Goal: Information Seeking & Learning: Learn about a topic

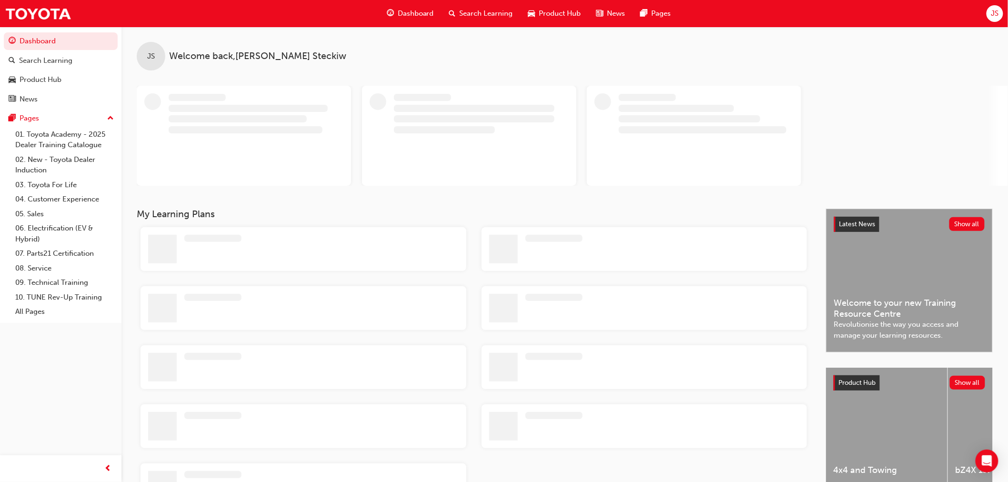
click at [998, 12] on span "JS" at bounding box center [994, 13] width 8 height 11
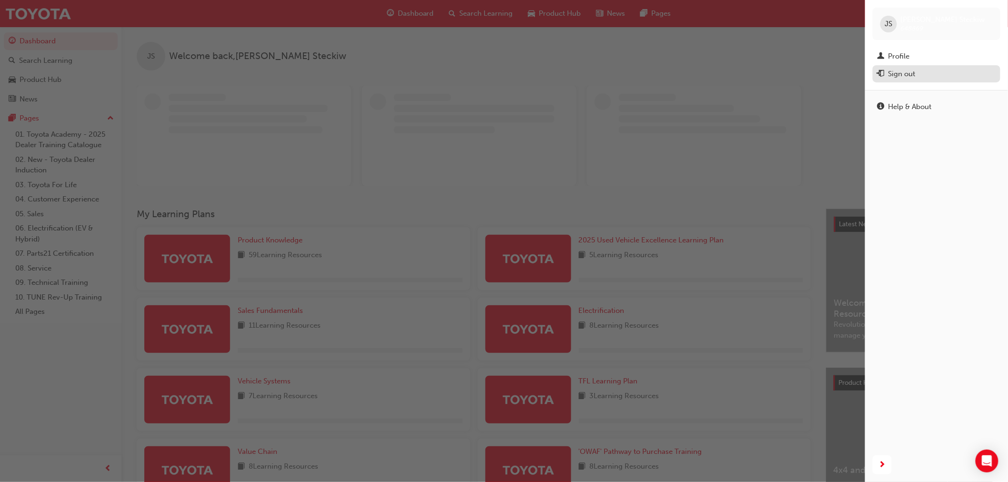
click at [927, 72] on div "Sign out" at bounding box center [936, 74] width 118 height 12
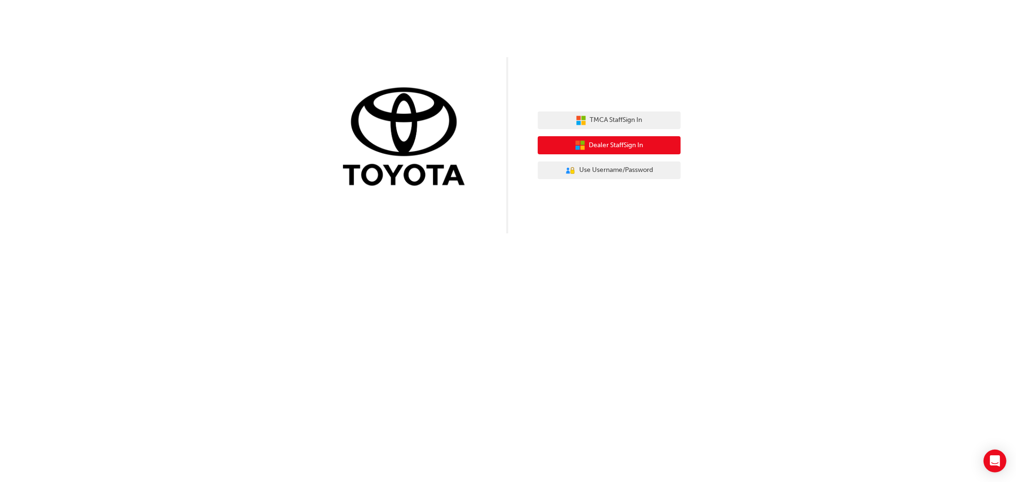
click at [659, 142] on button "Dealer Staff Sign In" at bounding box center [609, 145] width 143 height 18
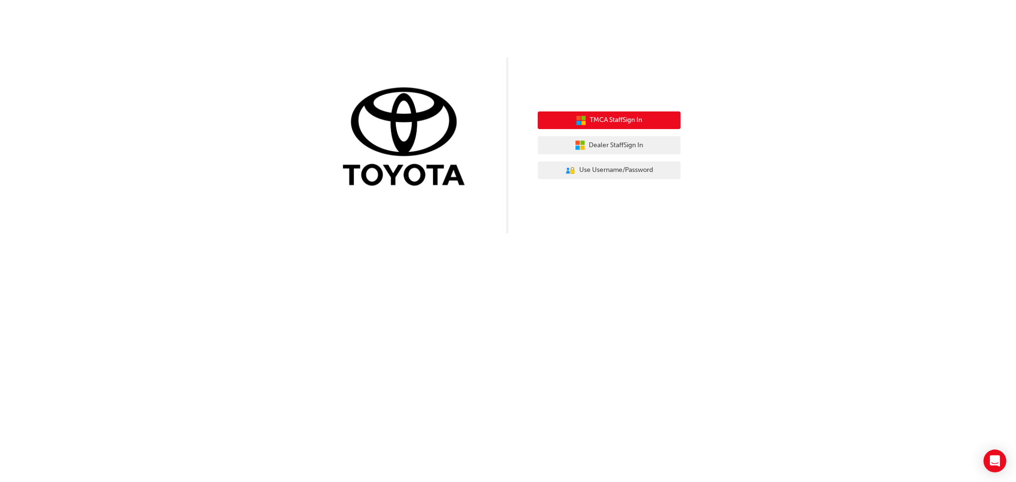
click at [582, 113] on button "TMCA Staff Sign In" at bounding box center [609, 120] width 143 height 18
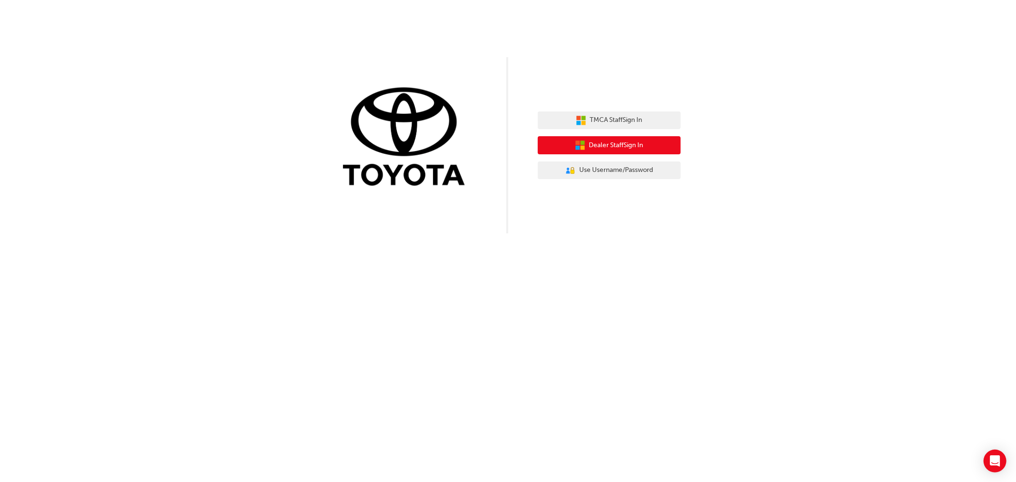
click at [622, 145] on span "Dealer Staff Sign In" at bounding box center [616, 145] width 54 height 11
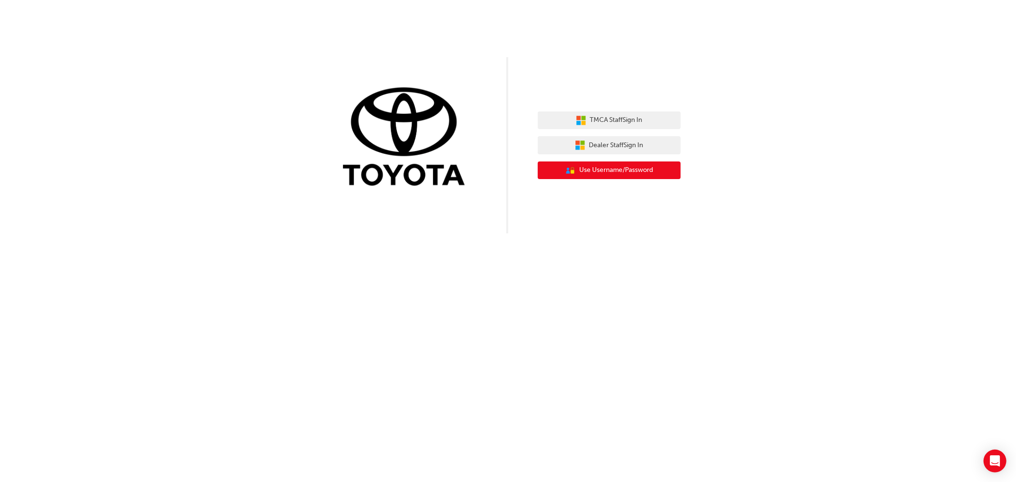
click at [615, 167] on span "Use Username/Password" at bounding box center [616, 170] width 74 height 11
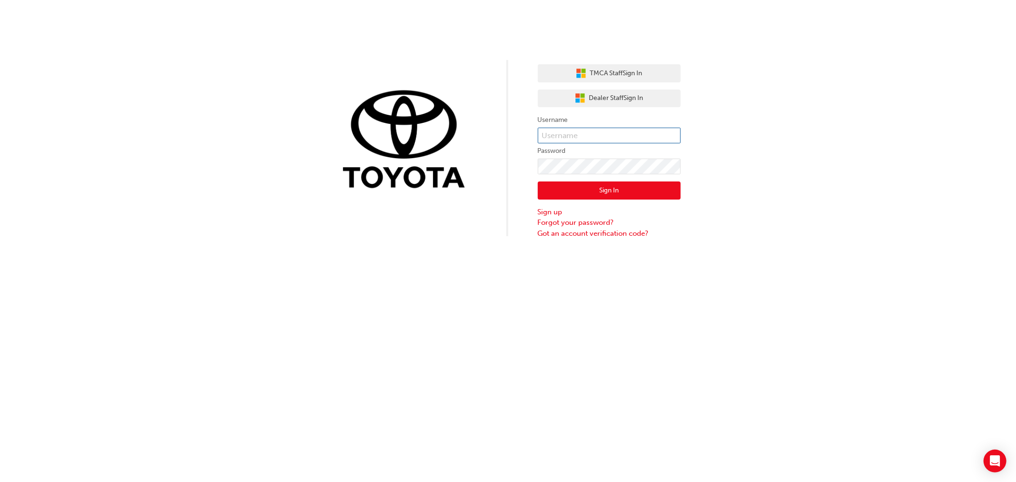
click at [617, 140] on input "text" at bounding box center [609, 136] width 143 height 16
type input "joshua.steckiw"
click button "Sign In" at bounding box center [609, 190] width 143 height 18
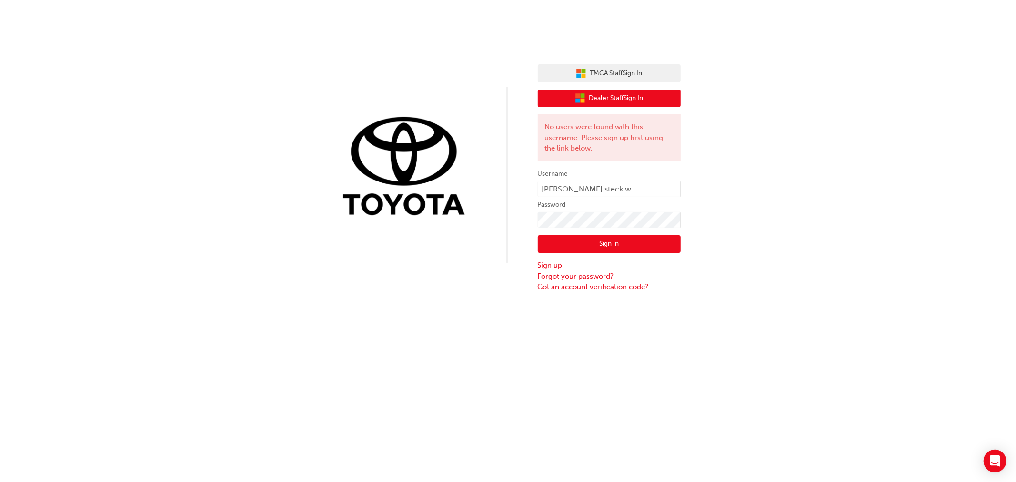
click at [622, 96] on span "Dealer Staff Sign In" at bounding box center [616, 98] width 54 height 11
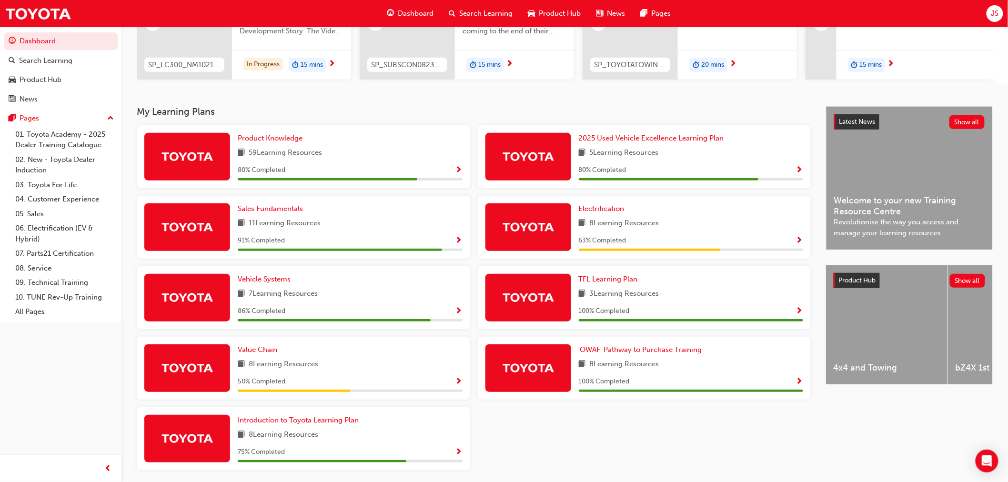
scroll to position [174, 0]
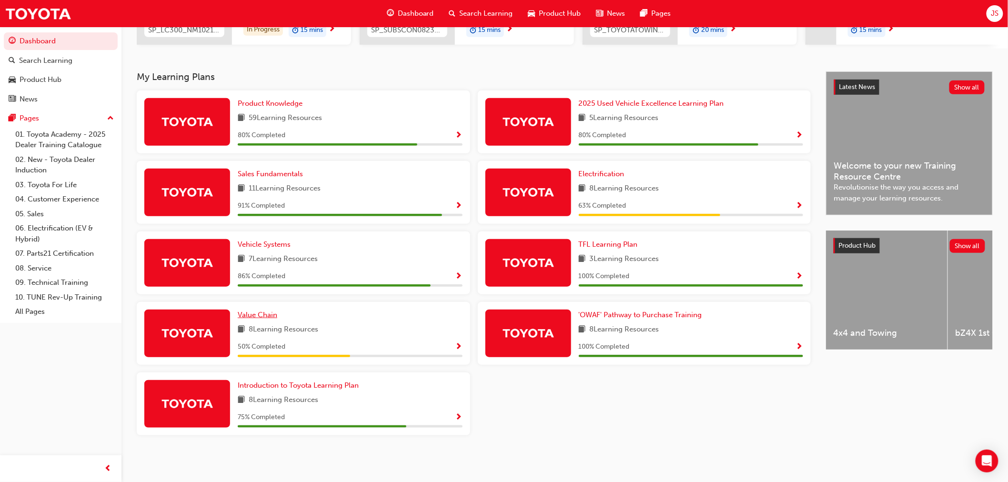
click at [270, 313] on span "Value Chain" at bounding box center [258, 314] width 40 height 9
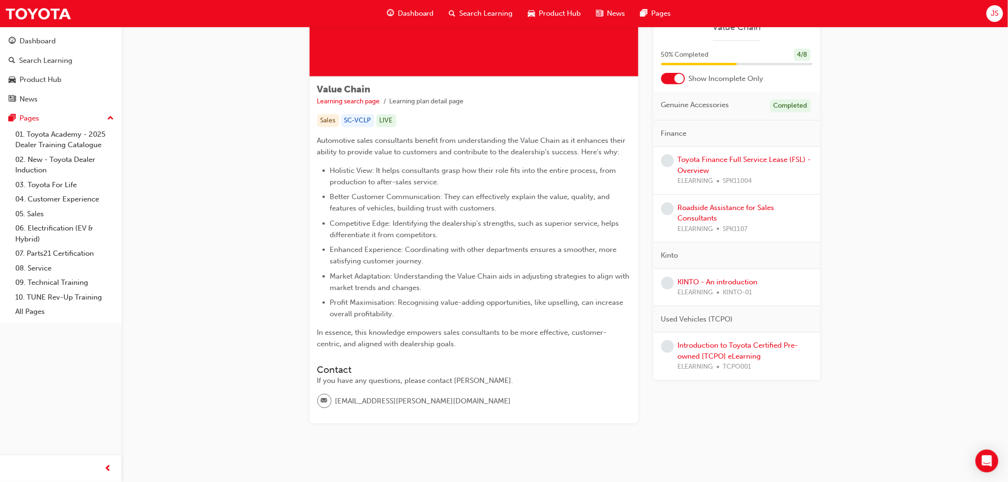
scroll to position [116, 0]
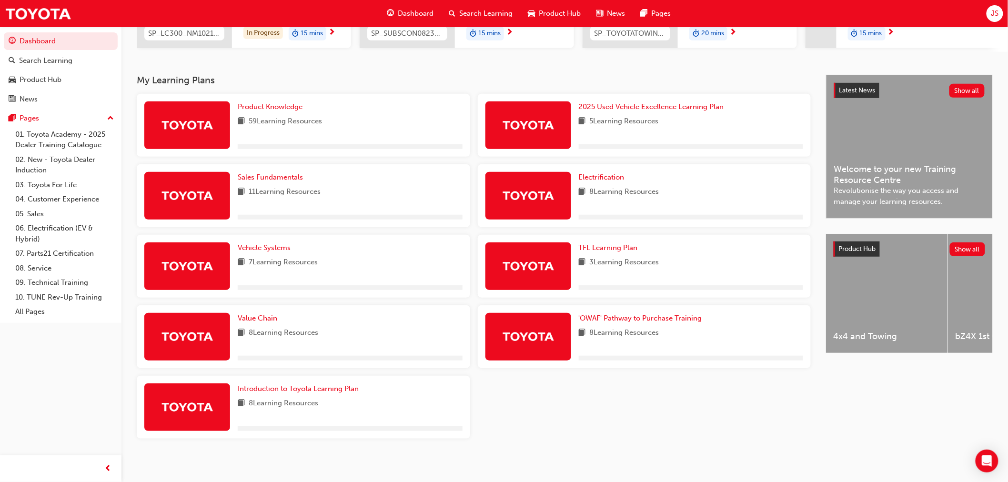
scroll to position [168, 0]
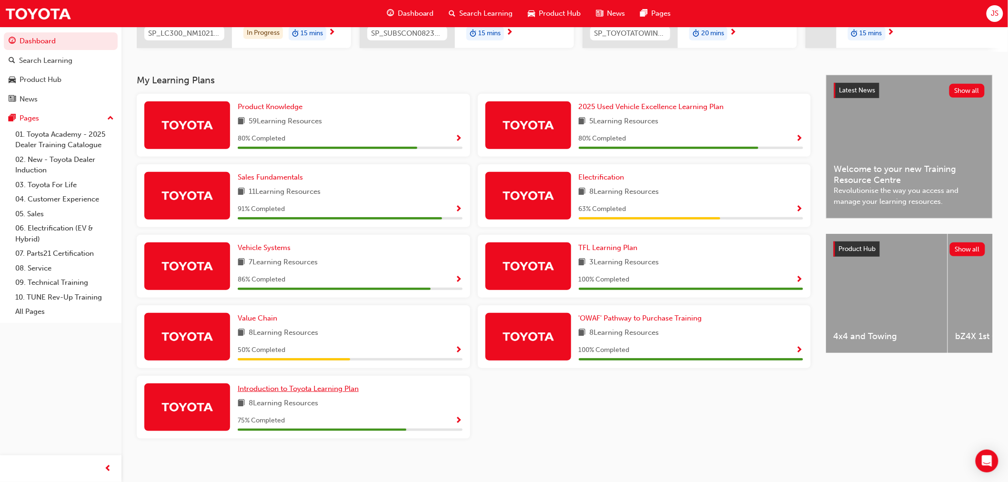
click at [325, 390] on span "Introduction to Toyota Learning Plan" at bounding box center [298, 388] width 121 height 9
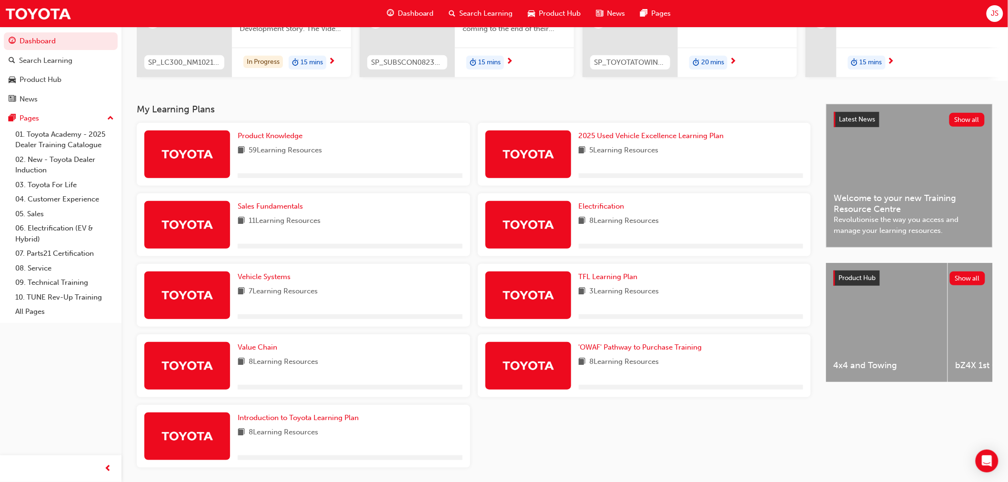
scroll to position [174, 0]
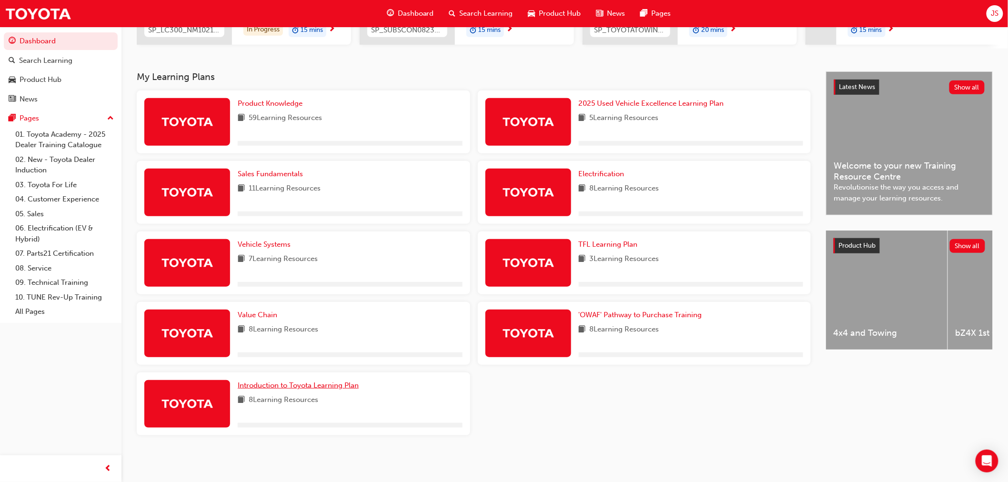
click at [292, 388] on span "Introduction to Toyota Learning Plan" at bounding box center [298, 385] width 121 height 9
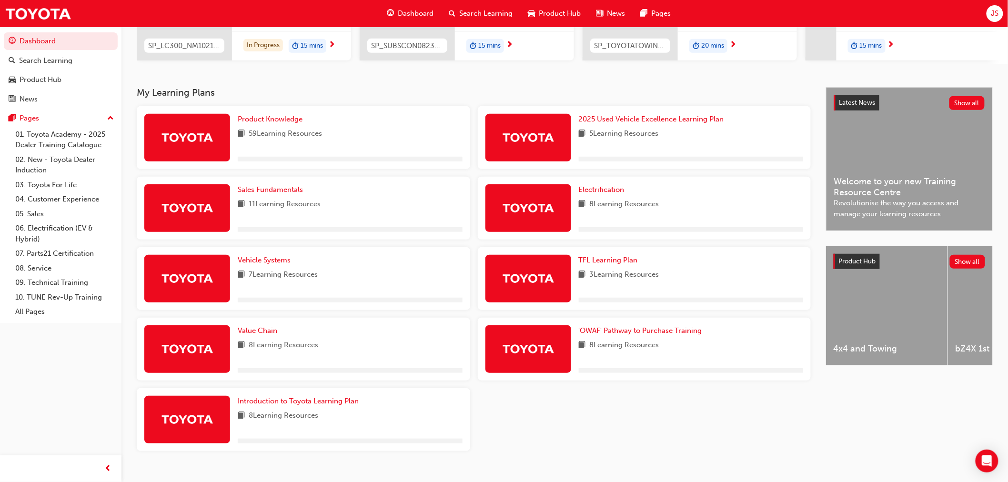
scroll to position [156, 0]
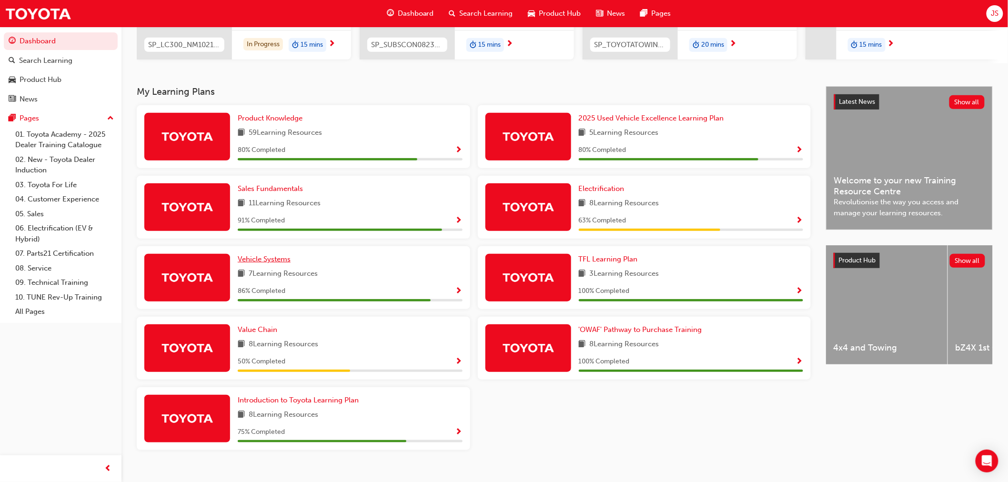
click at [282, 263] on span "Vehicle Systems" at bounding box center [264, 259] width 53 height 9
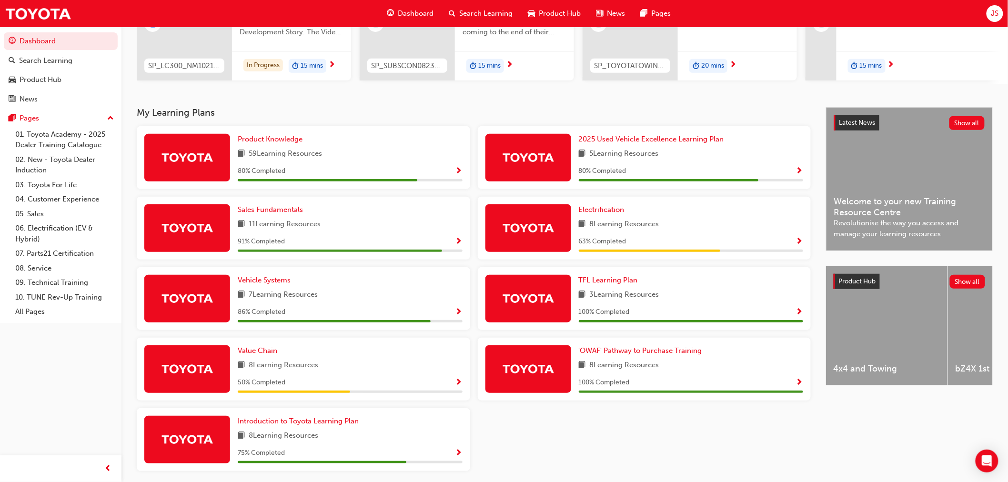
scroll to position [140, 0]
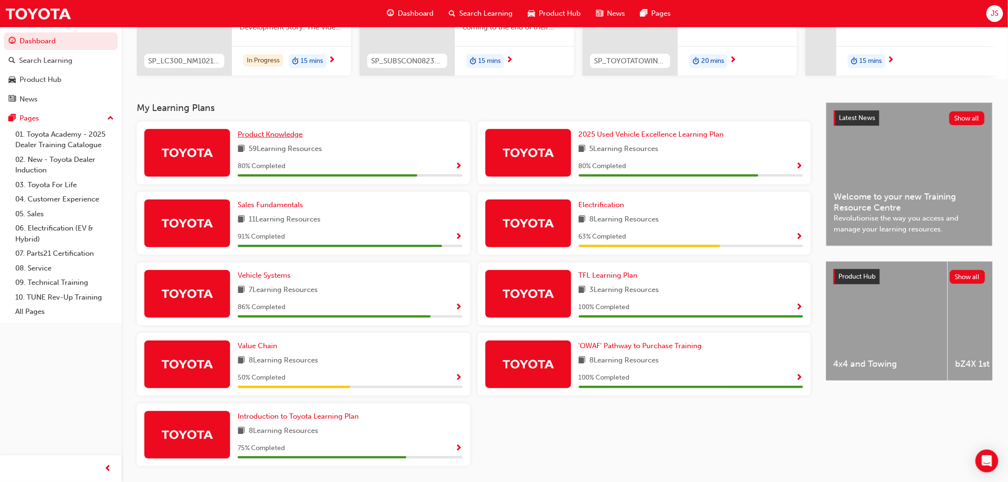
click at [296, 140] on link "Product Knowledge" at bounding box center [272, 134] width 69 height 11
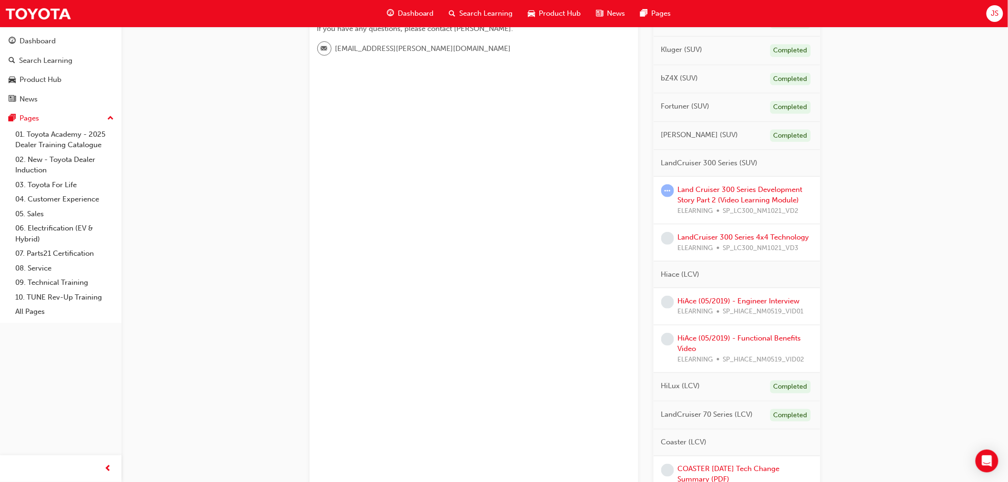
scroll to position [423, 0]
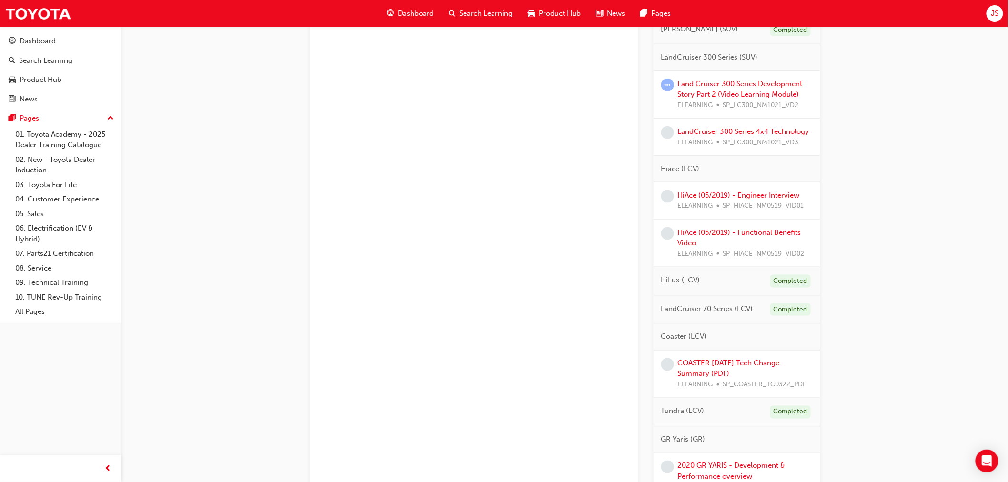
click at [749, 89] on div "Land Cruiser 300 Series Development Story Part 2 (Video Learning Module) ELEARN…" at bounding box center [745, 95] width 135 height 32
click at [746, 93] on link "Land Cruiser 300 Series Development Story Part 2 (Video Learning Module)" at bounding box center [740, 90] width 125 height 20
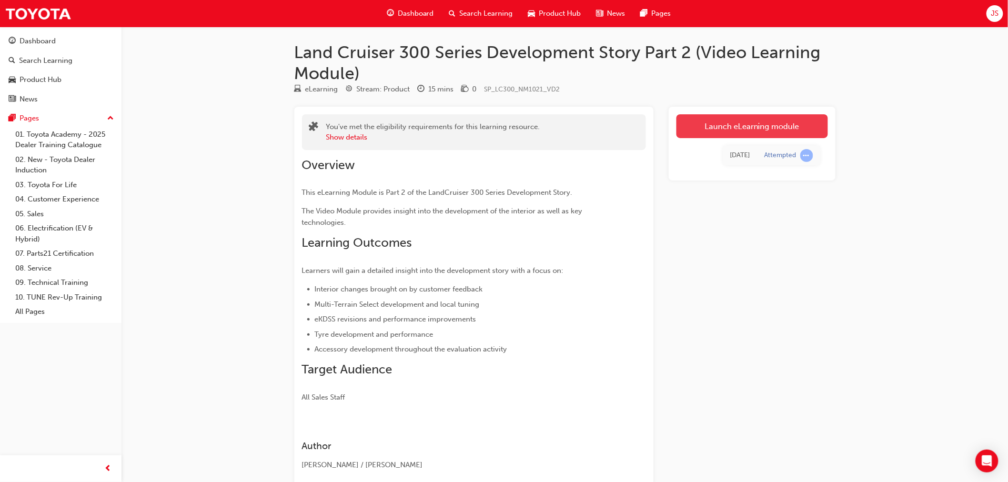
click at [708, 115] on link "Launch eLearning module" at bounding box center [751, 126] width 151 height 24
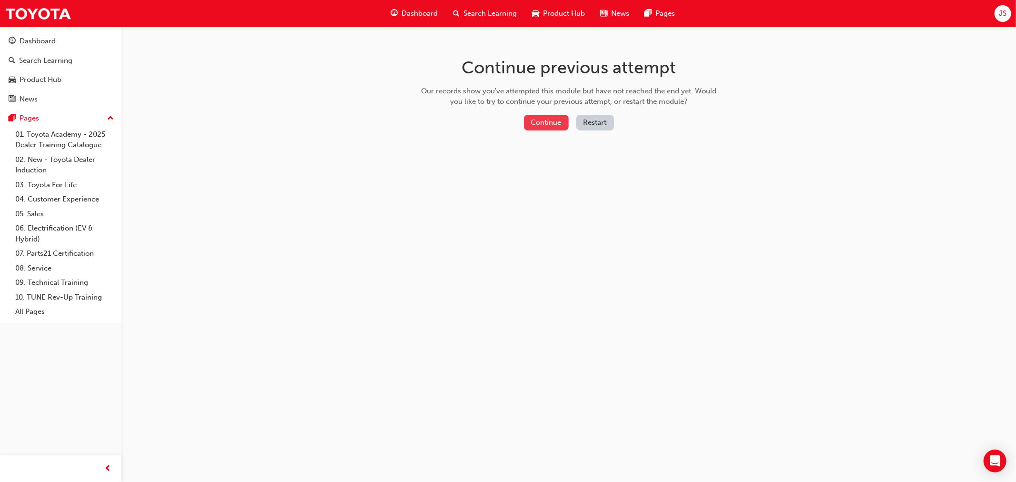
click at [557, 120] on button "Continue" at bounding box center [546, 123] width 45 height 16
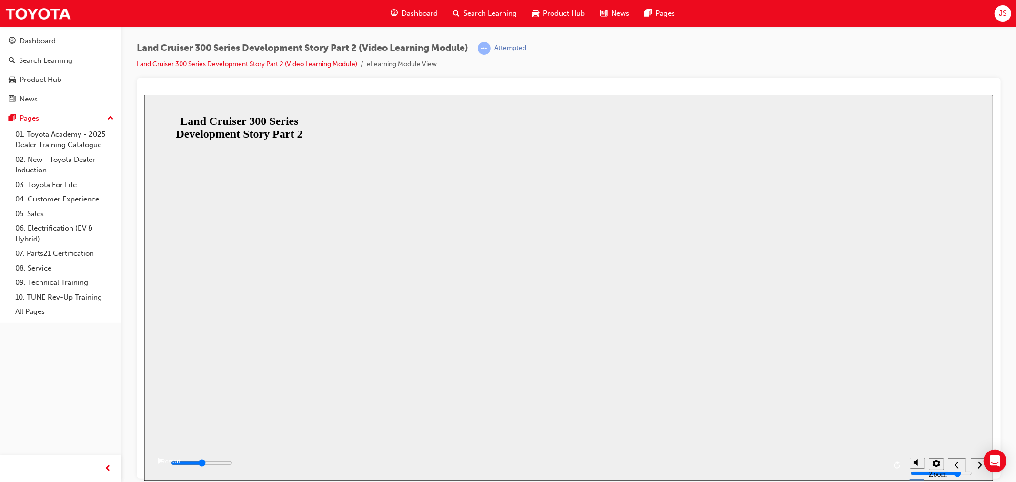
click at [565, 435] on div "Land Cruiser 300 Series Development Story Part 2 Resume Restart Land Cruiser 30…" at bounding box center [568, 456] width 849 height 43
click at [180, 444] on button "Resume" at bounding box center [162, 449] width 36 height 11
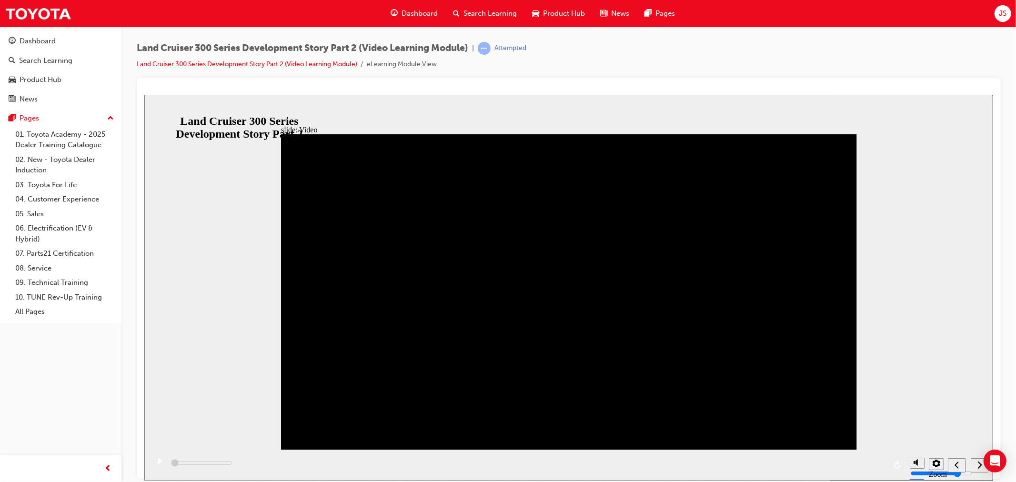
click at [878, 465] on div "playback controls" at bounding box center [527, 464] width 756 height 31
click at [881, 465] on div "playback controls" at bounding box center [527, 464] width 756 height 31
click at [157, 463] on icon "play/pause" at bounding box center [159, 460] width 5 height 6
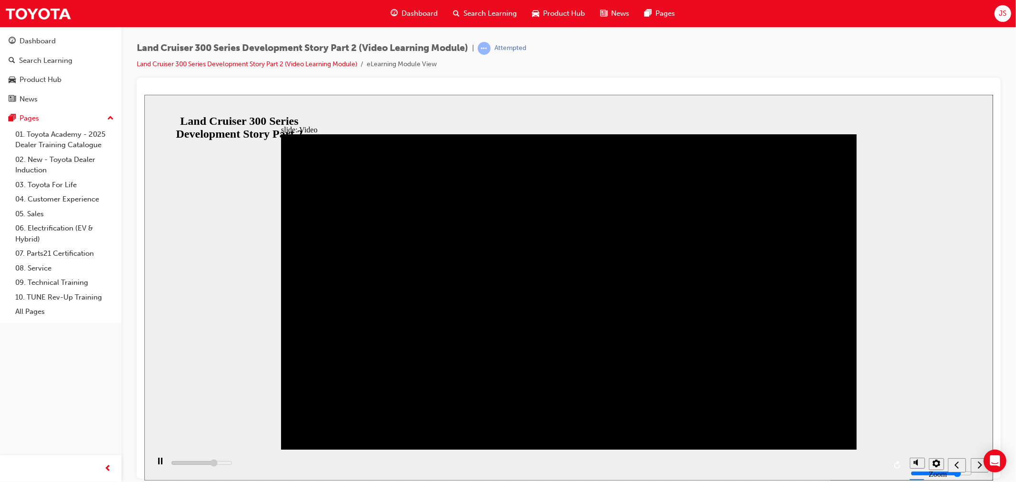
type input "529600"
